Goal: Find specific page/section: Find specific page/section

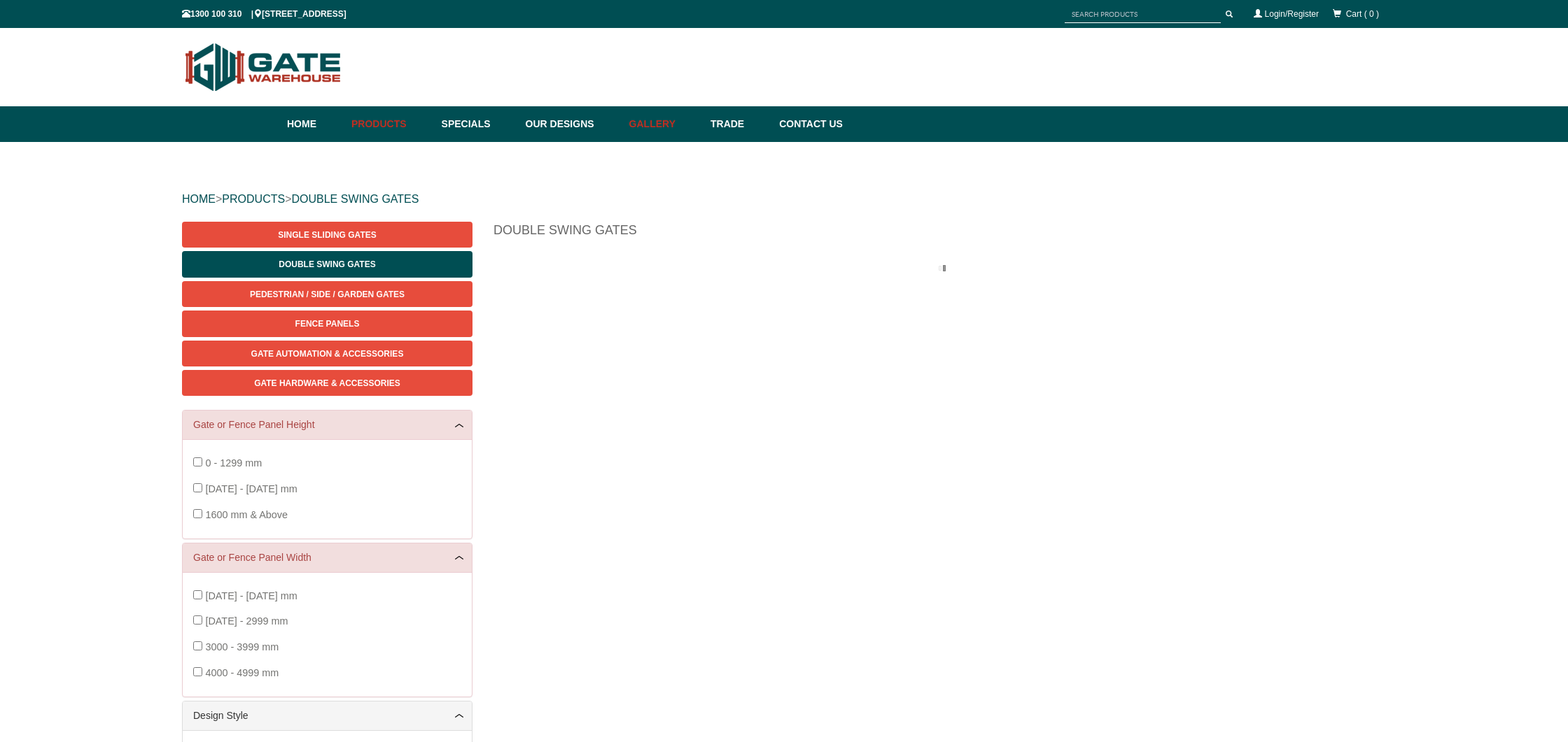
click at [650, 121] on link "Gallery" at bounding box center [662, 124] width 81 height 35
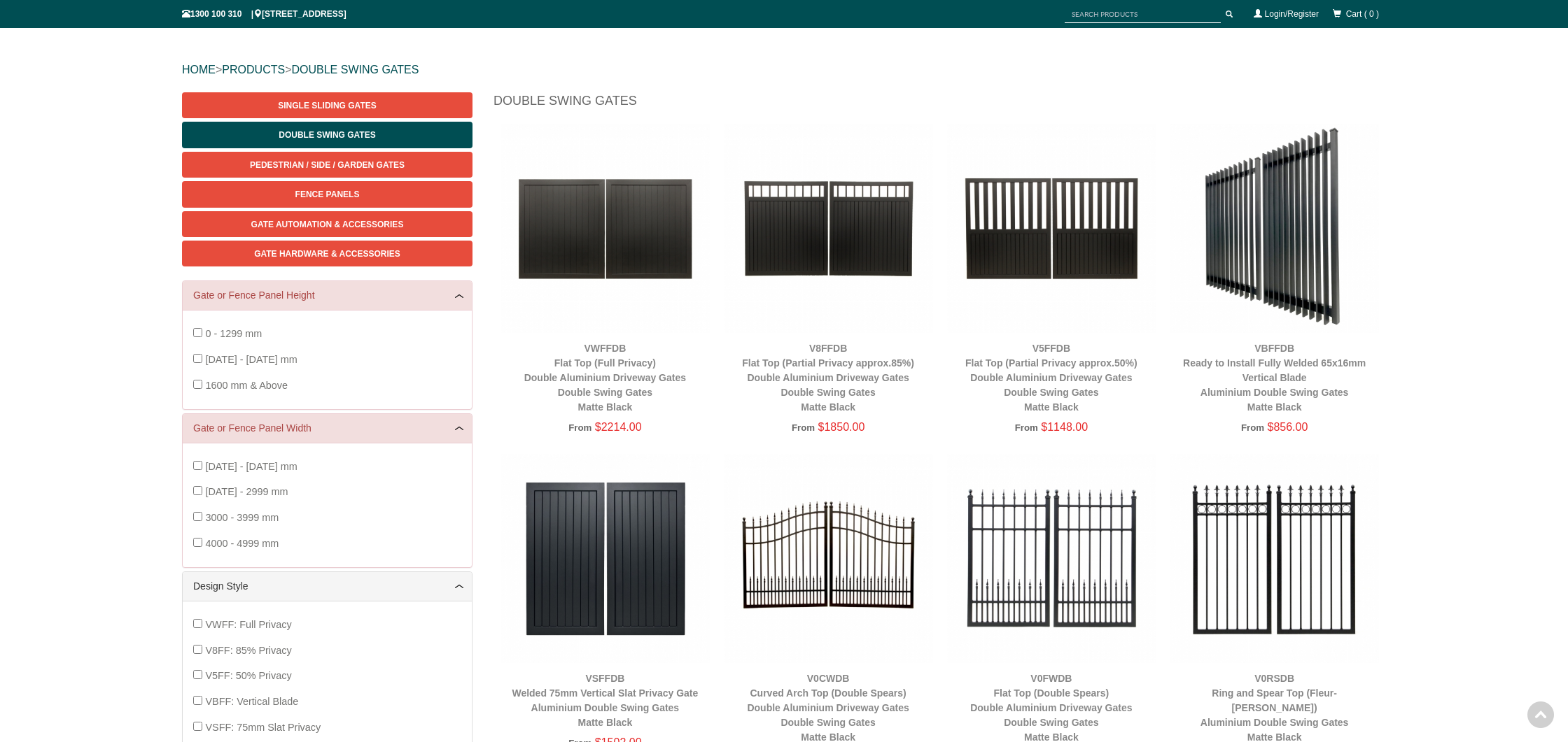
scroll to position [88, 0]
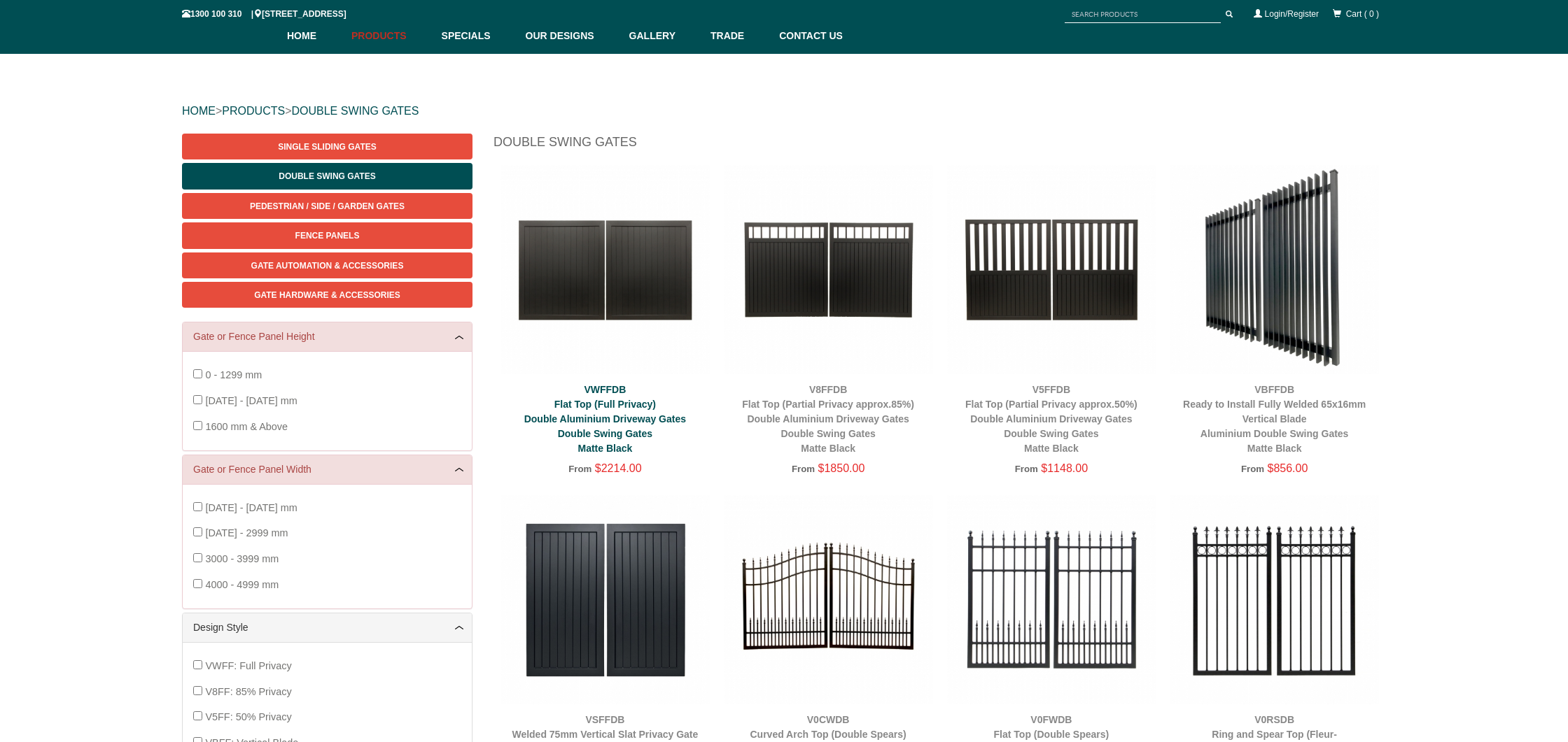
click at [625, 433] on link "VWFFDB Flat Top (Full Privacy) Double Aluminium Driveway Gates Double Swing Gat…" at bounding box center [605, 419] width 162 height 70
click at [799, 33] on link "Contact Us" at bounding box center [807, 36] width 71 height 35
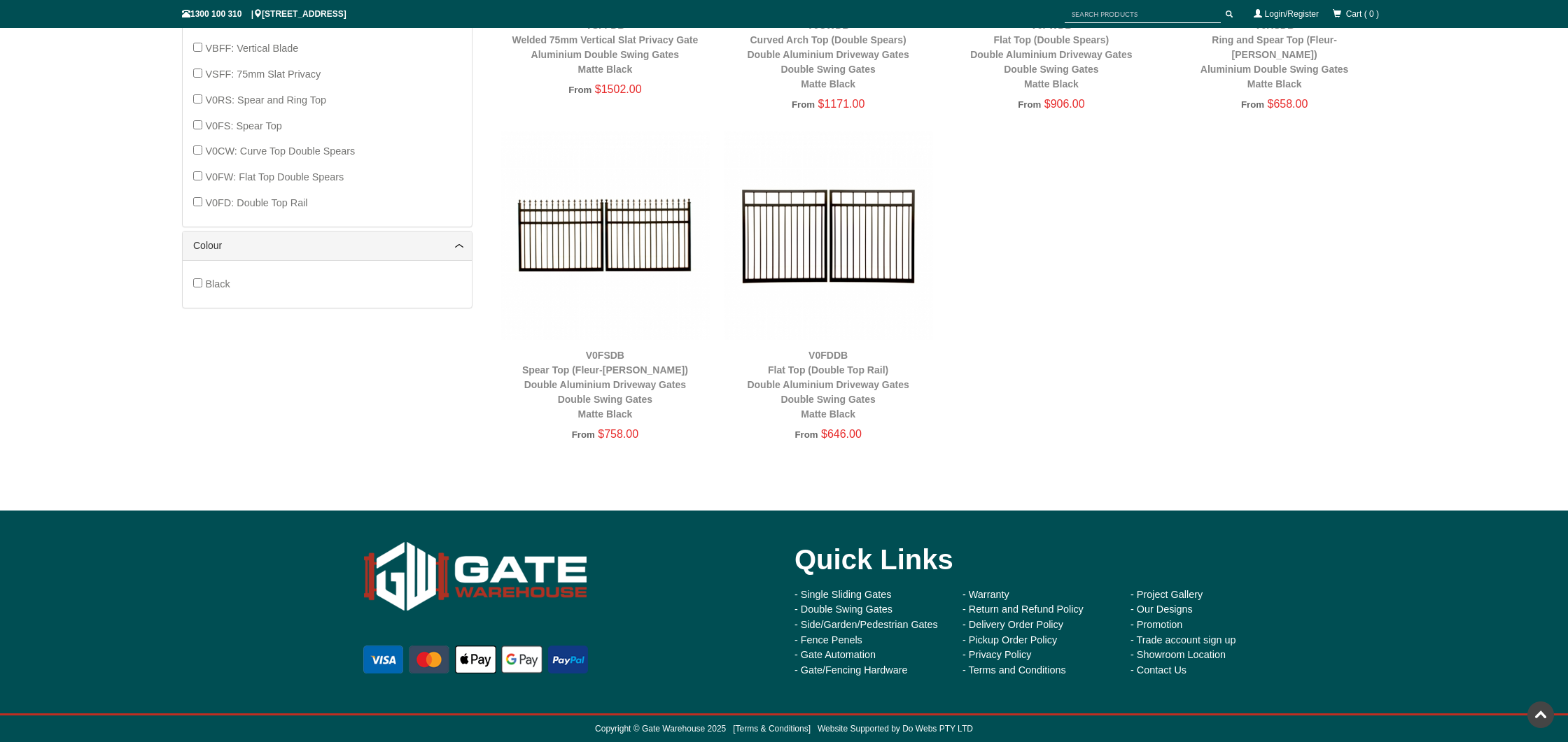
scroll to position [0, 0]
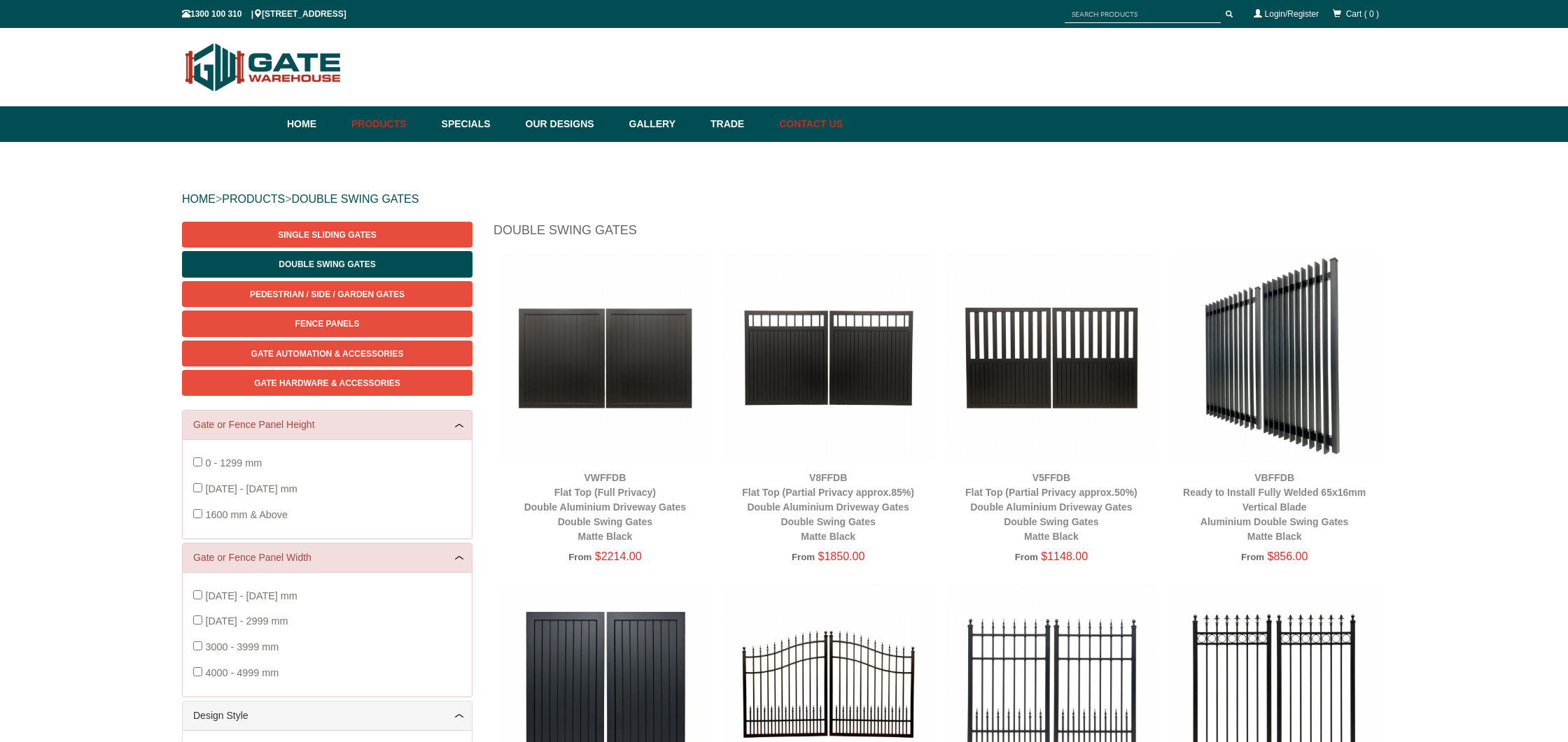
click at [817, 124] on link "Contact Us" at bounding box center [807, 124] width 71 height 35
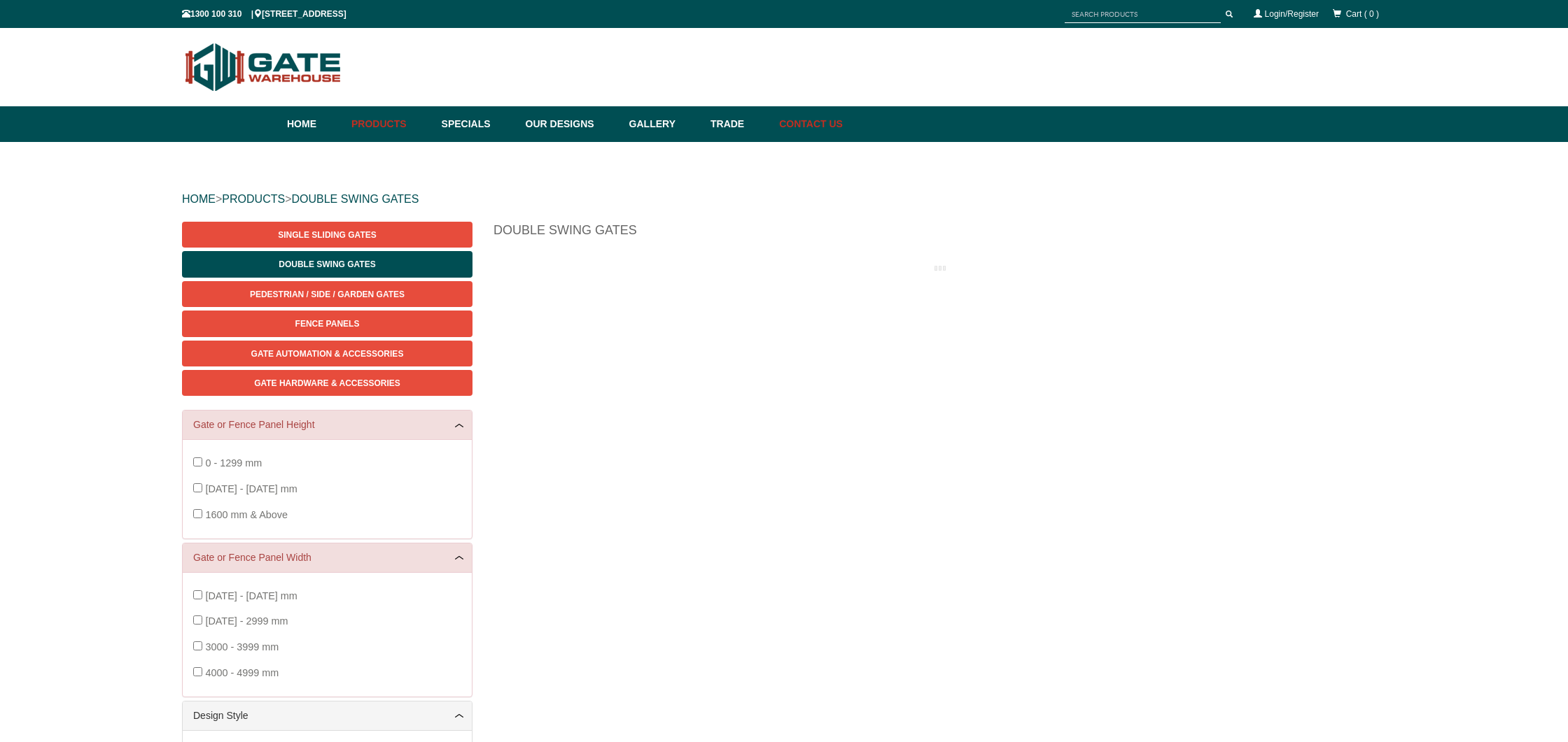
click at [799, 121] on link "Contact Us" at bounding box center [807, 124] width 71 height 35
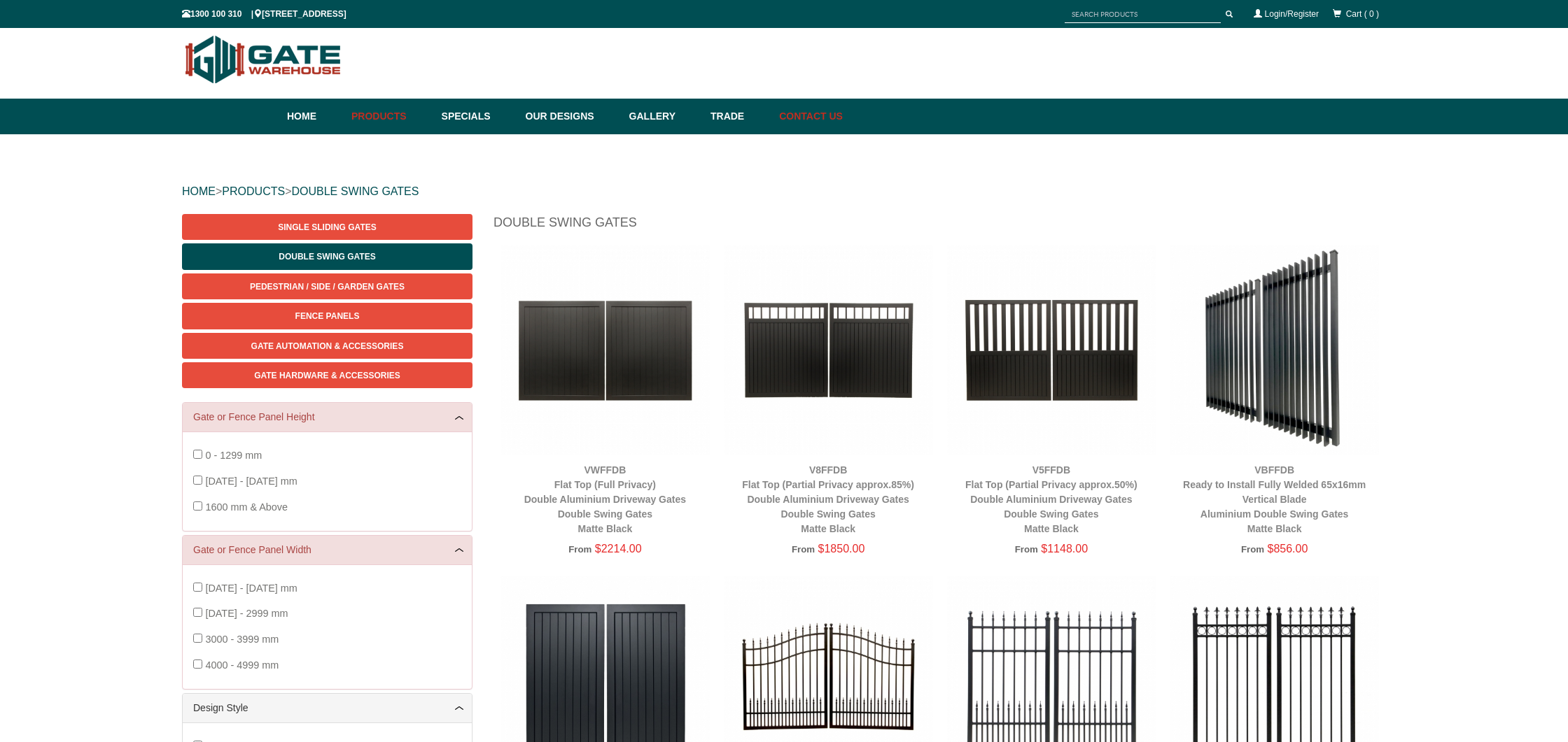
scroll to position [9, 0]
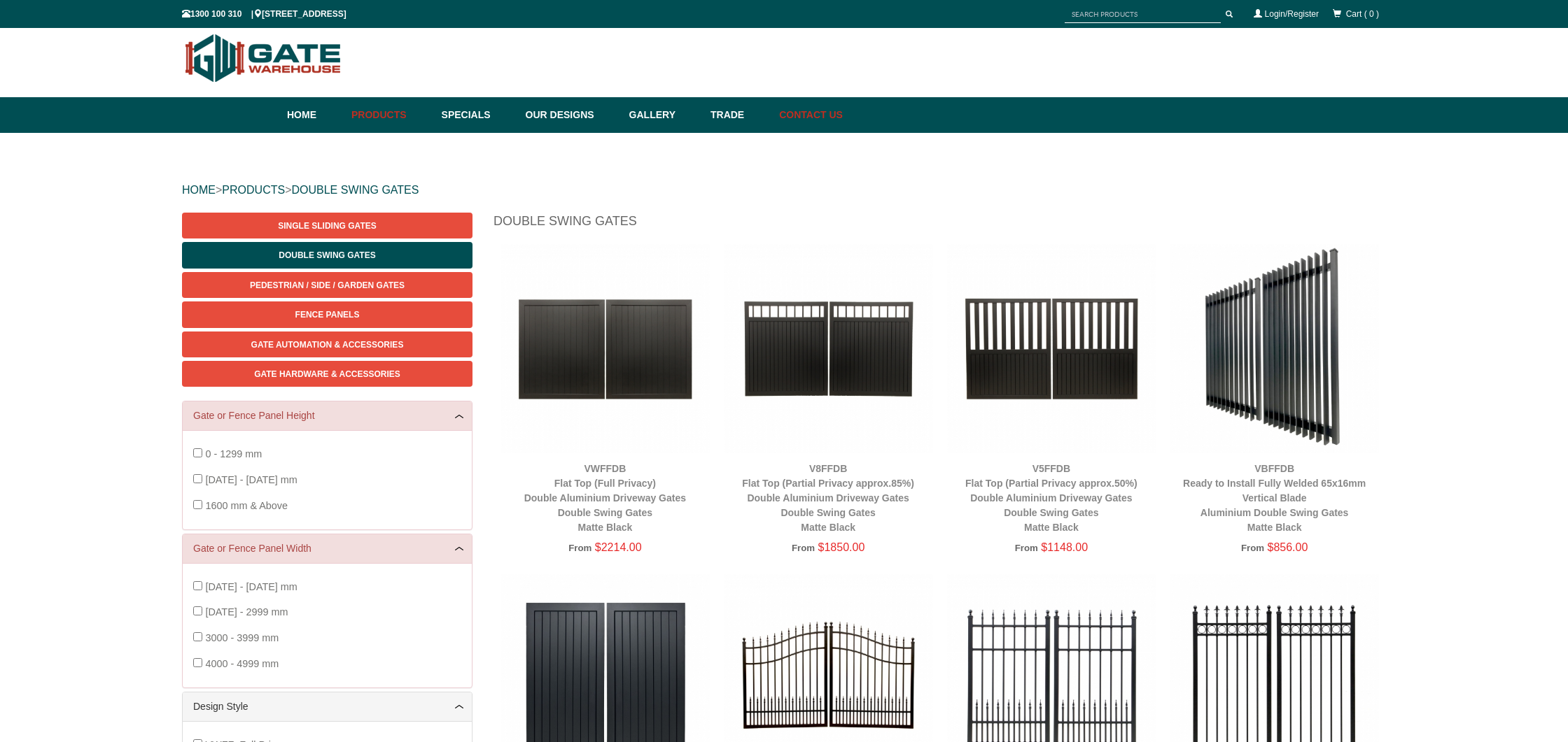
click at [814, 114] on link "Contact Us" at bounding box center [807, 115] width 71 height 35
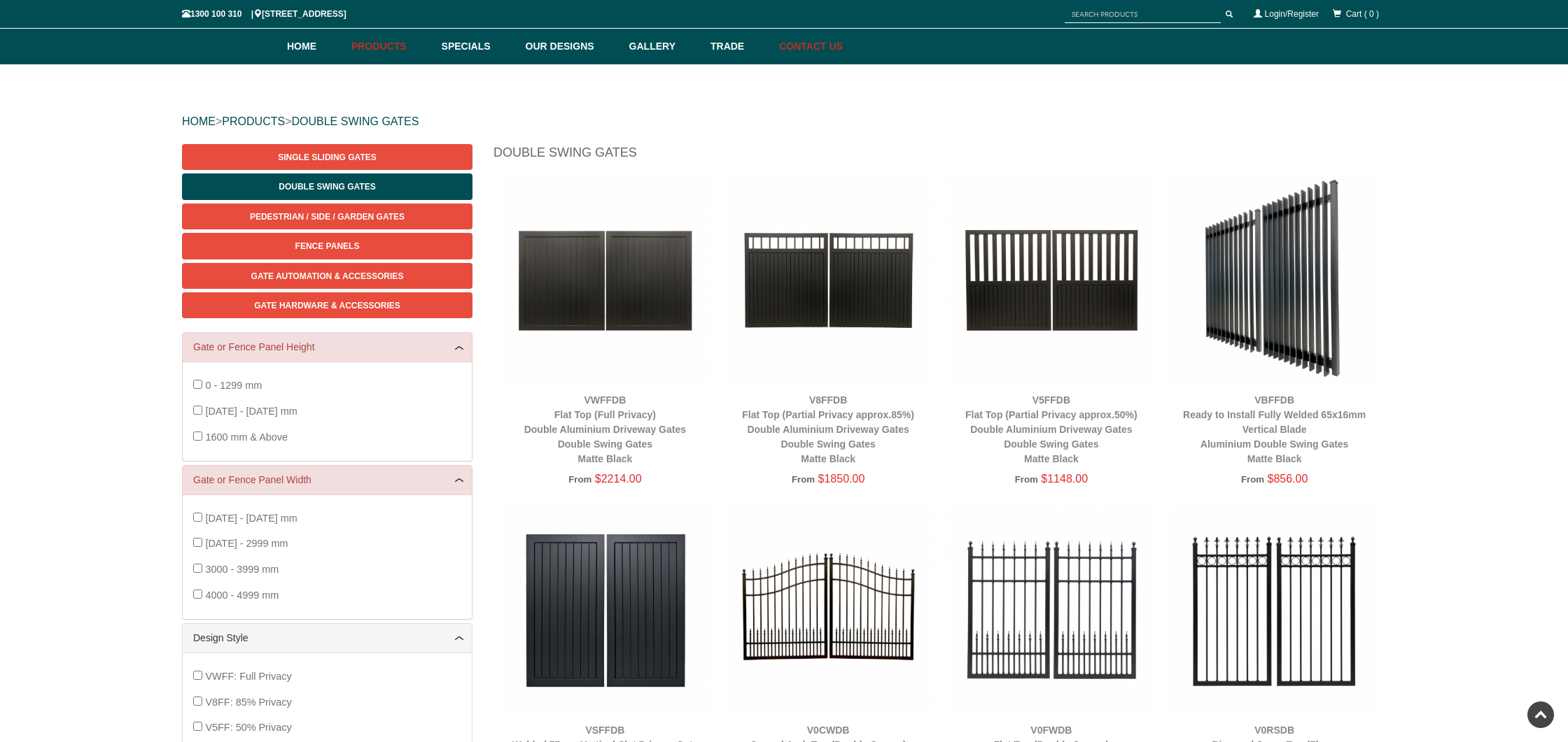
scroll to position [0, 0]
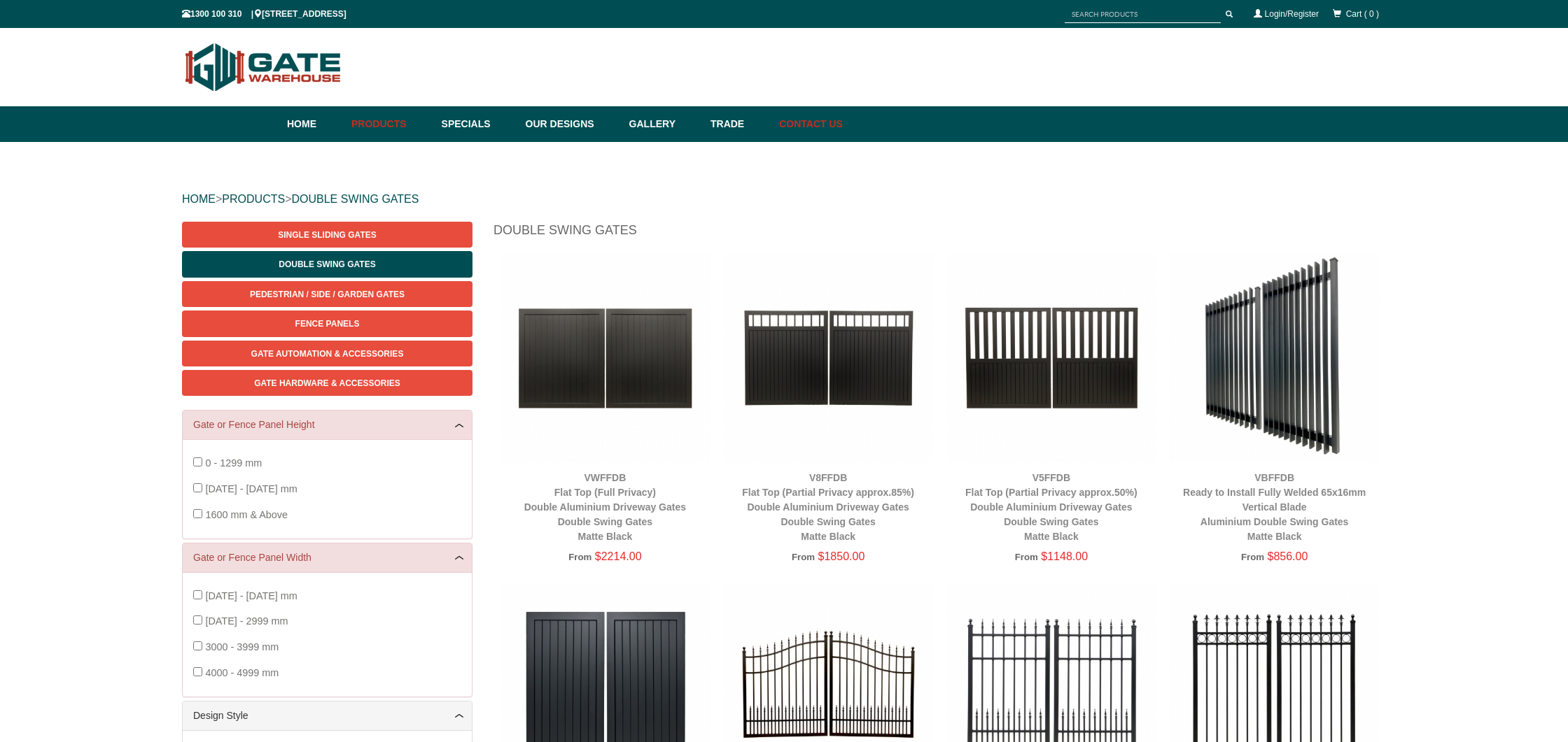
click at [804, 124] on link "Contact Us" at bounding box center [807, 124] width 71 height 35
